Goal: Information Seeking & Learning: Find specific page/section

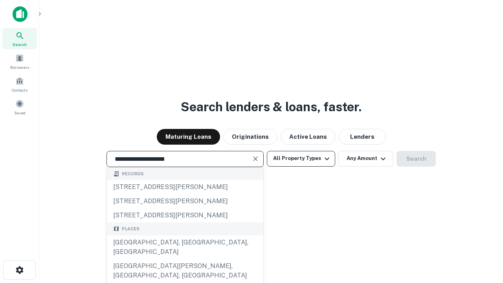
click at [185, 259] on div "[GEOGRAPHIC_DATA], [GEOGRAPHIC_DATA], [GEOGRAPHIC_DATA]" at bounding box center [185, 247] width 156 height 24
click at [301, 158] on button "All Property Types" at bounding box center [301, 159] width 68 height 16
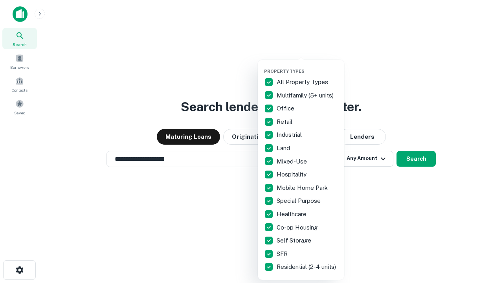
type input "**********"
click at [307, 66] on button "button" at bounding box center [307, 66] width 86 height 0
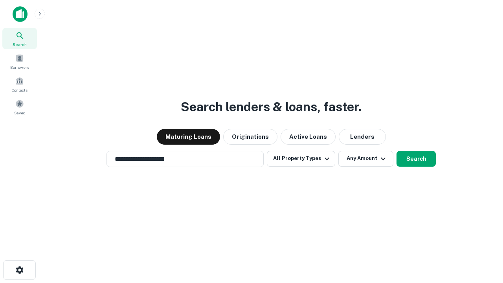
scroll to position [5, 95]
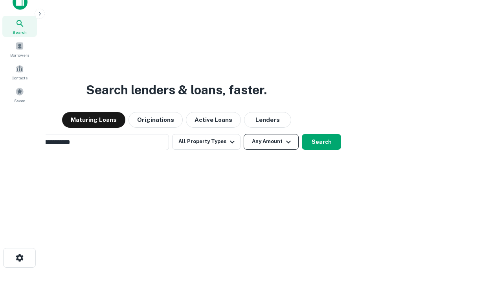
click at [244, 134] on button "Any Amount" at bounding box center [271, 142] width 55 height 16
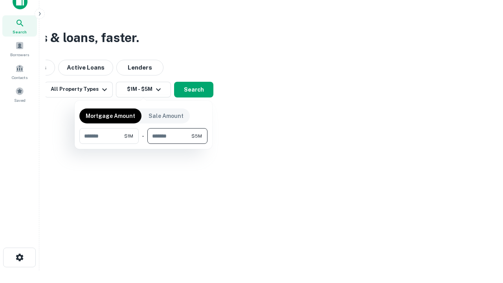
type input "*******"
click at [143, 144] on button "button" at bounding box center [143, 144] width 128 height 0
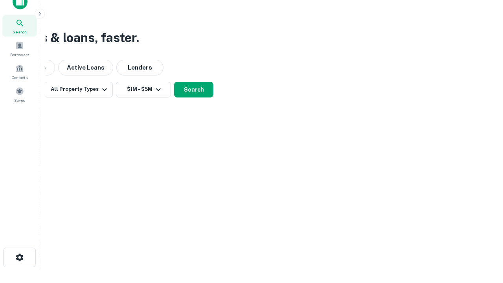
scroll to position [5, 145]
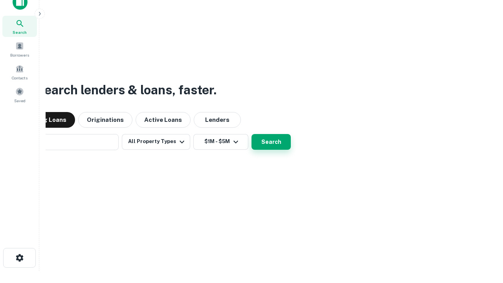
click at [251, 134] on button "Search" at bounding box center [270, 142] width 39 height 16
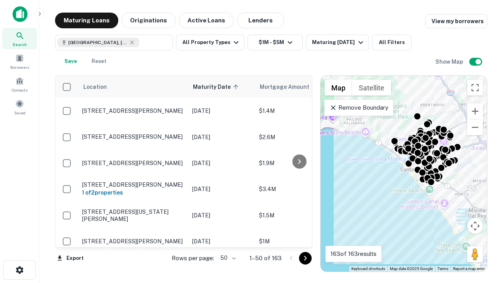
click at [227, 258] on body "Search Borrowers Contacts Saved Maturing Loans Originations Active Loans Lender…" at bounding box center [251, 141] width 503 height 283
click at [227, 238] on li "25" at bounding box center [227, 238] width 23 height 14
